Goal: Information Seeking & Learning: Learn about a topic

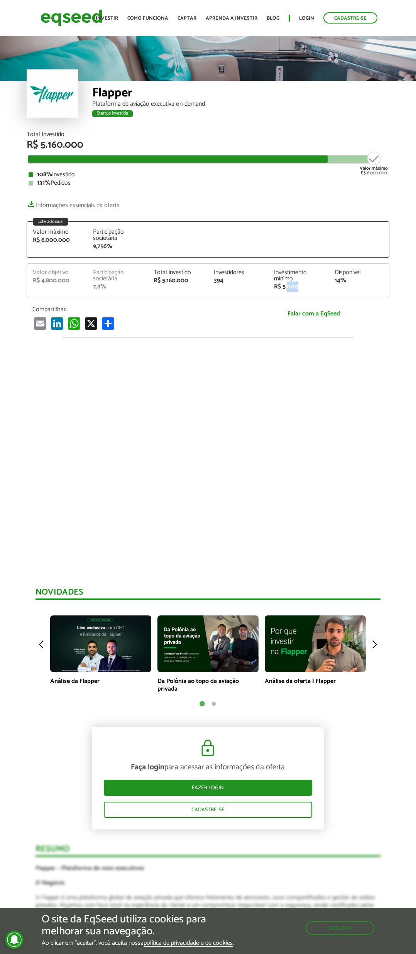
drag, startPoint x: 287, startPoint y: 284, endPoint x: 319, endPoint y: 284, distance: 32.4
click at [314, 284] on div "R$ 5.000" at bounding box center [298, 287] width 49 height 6
click at [319, 284] on div "R$ 5.000" at bounding box center [298, 287] width 49 height 6
click at [98, 290] on div "7,8%" at bounding box center [117, 287] width 49 height 6
click at [88, 290] on div "Valor objetivo R$ 4.800.000 Participação societária 7,8% Total investido R$ 5.1…" at bounding box center [208, 284] width 362 height 28
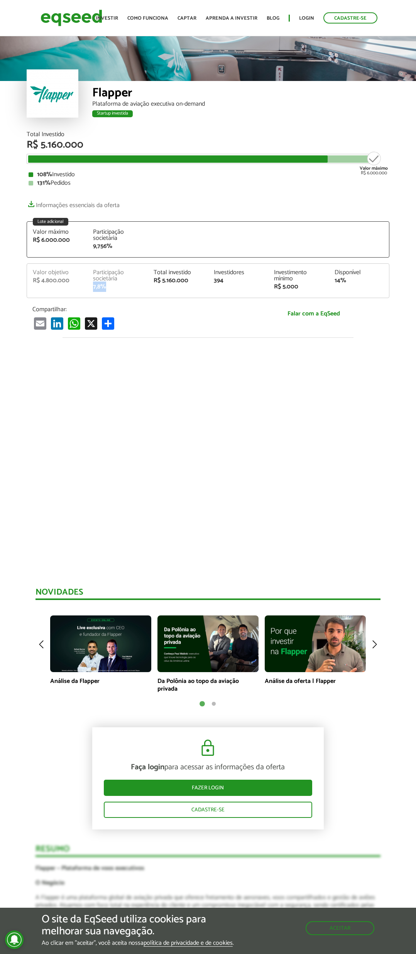
drag, startPoint x: 90, startPoint y: 288, endPoint x: 111, endPoint y: 284, distance: 21.5
click at [110, 285] on div "Participação societária 7,8%" at bounding box center [117, 280] width 60 height 20
click at [111, 284] on div "7,8%" at bounding box center [117, 287] width 49 height 6
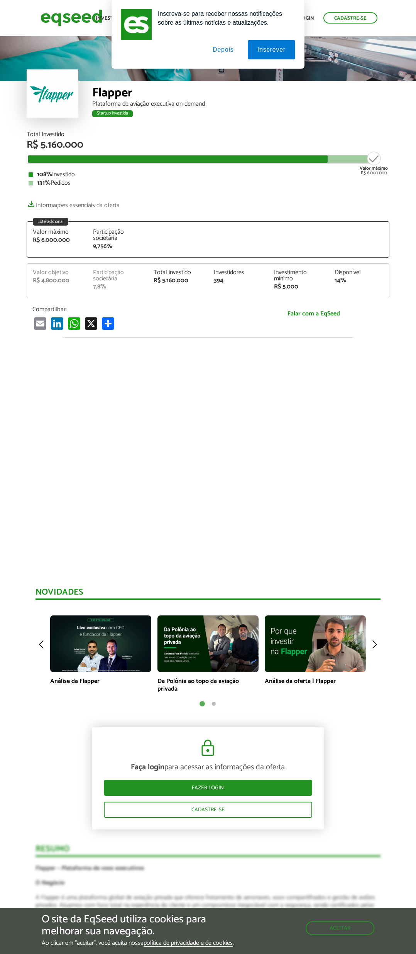
click at [229, 52] on button "Depois" at bounding box center [223, 49] width 40 height 19
